Goal: Find specific page/section: Find specific page/section

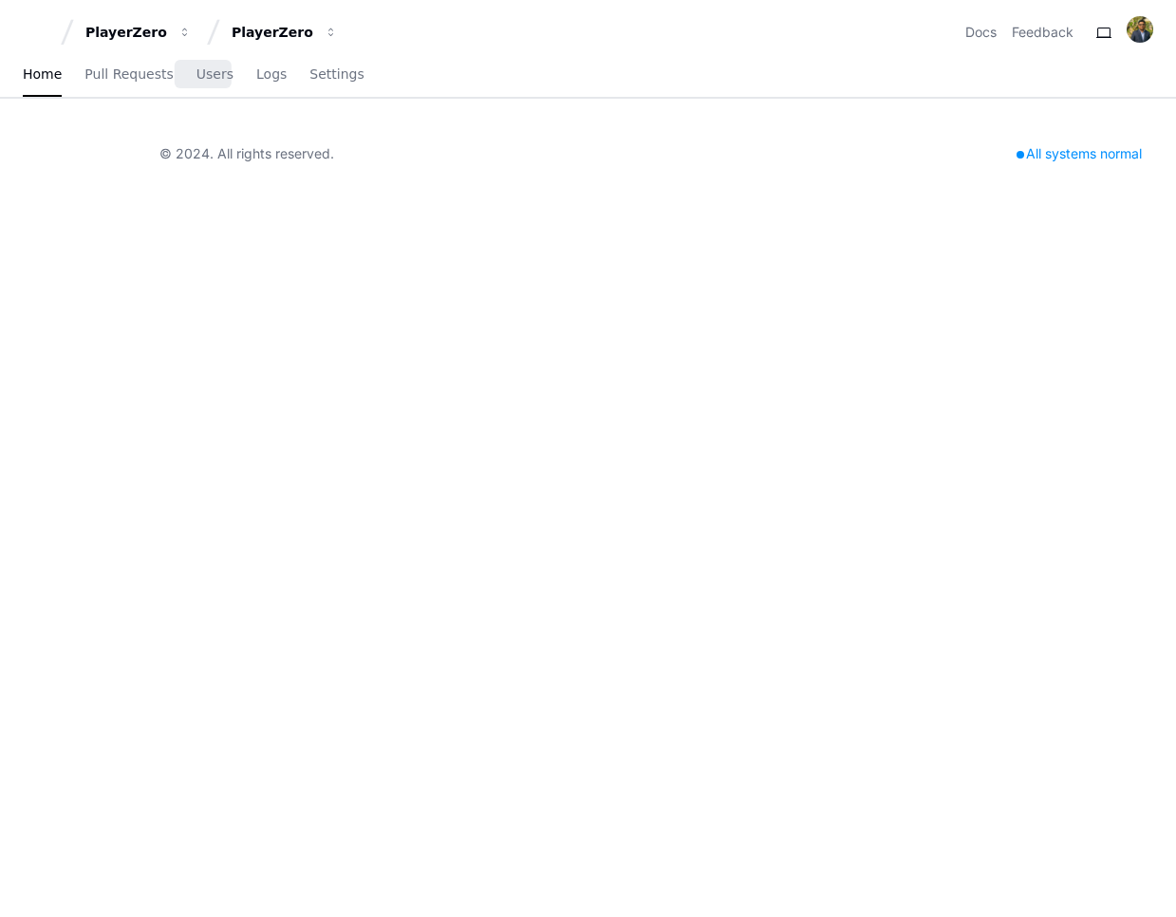
click at [209, 73] on span "Users" at bounding box center [215, 73] width 37 height 11
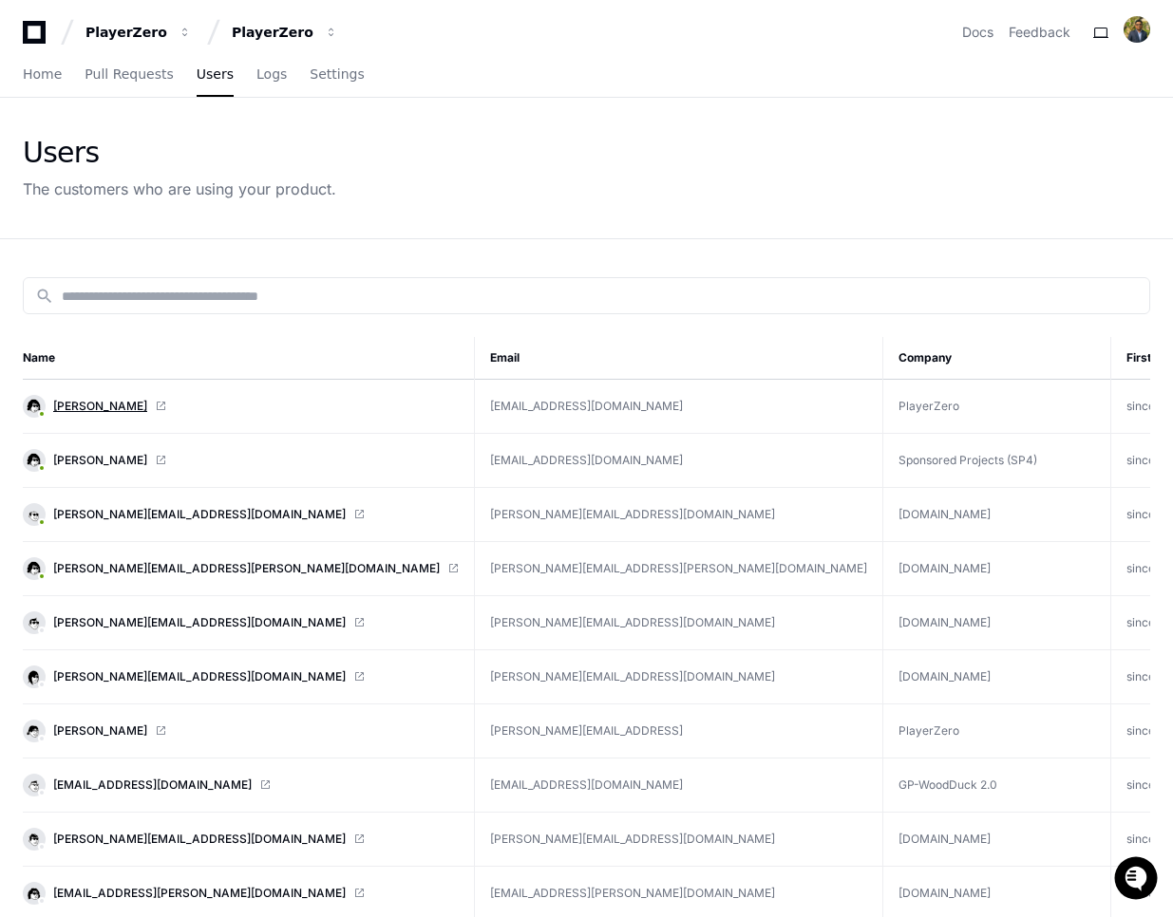
click at [117, 402] on span "[PERSON_NAME]" at bounding box center [100, 406] width 94 height 15
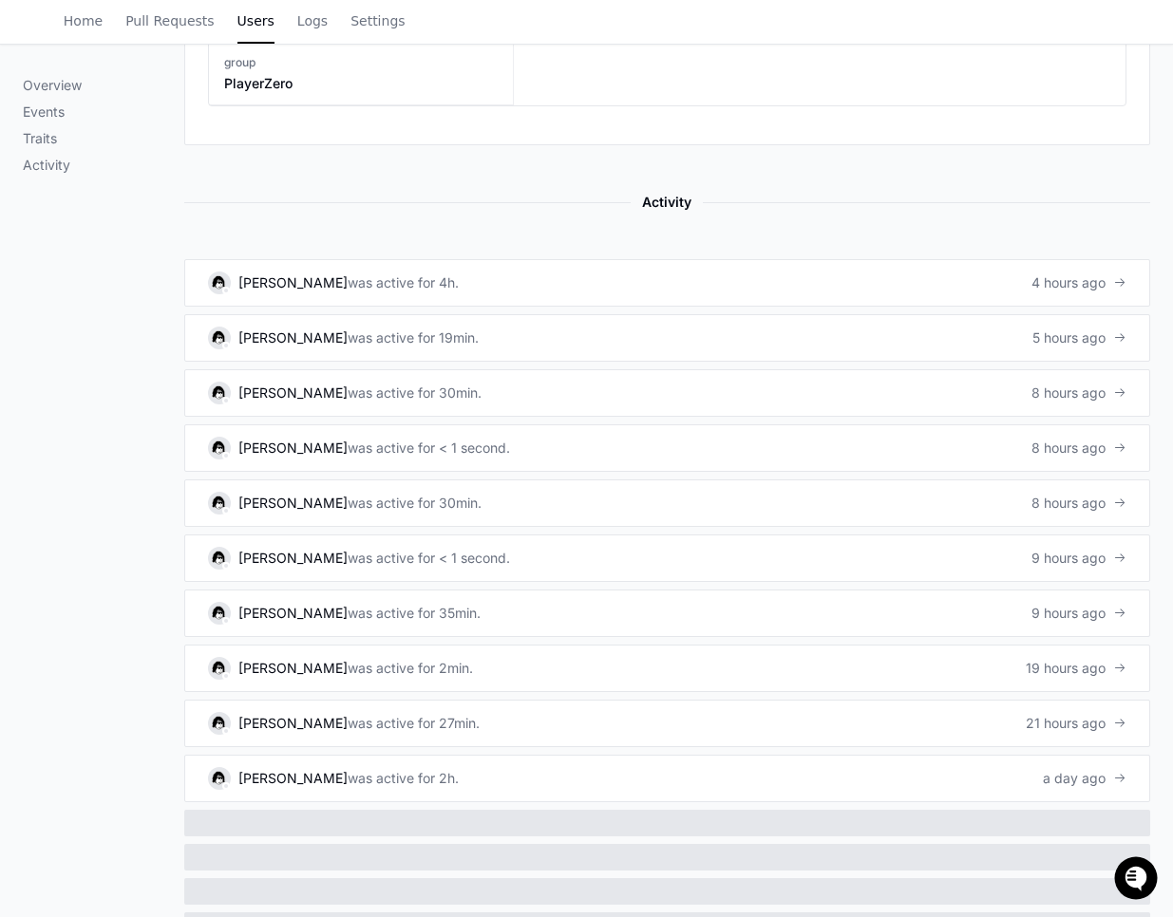
scroll to position [1172, 0]
